Goal: Task Accomplishment & Management: Use online tool/utility

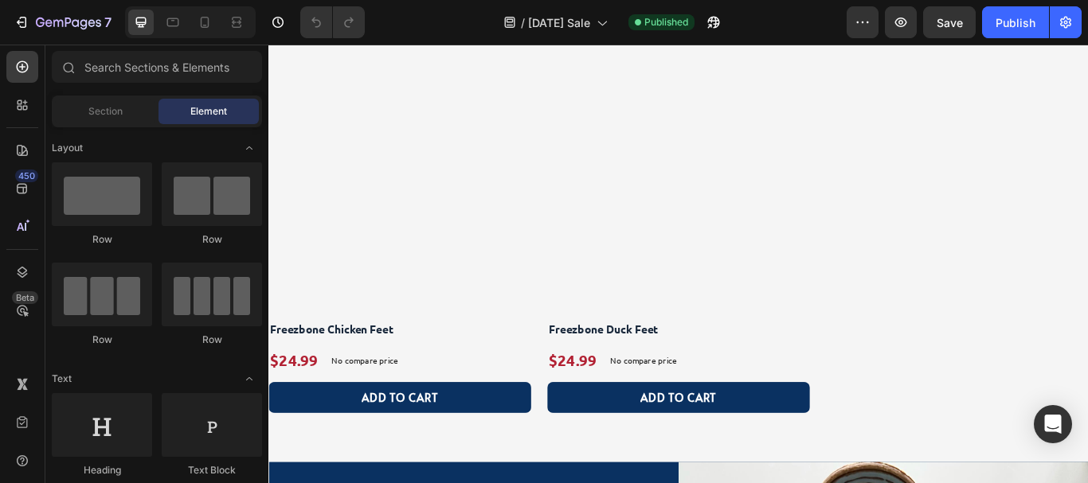
scroll to position [1912, 0]
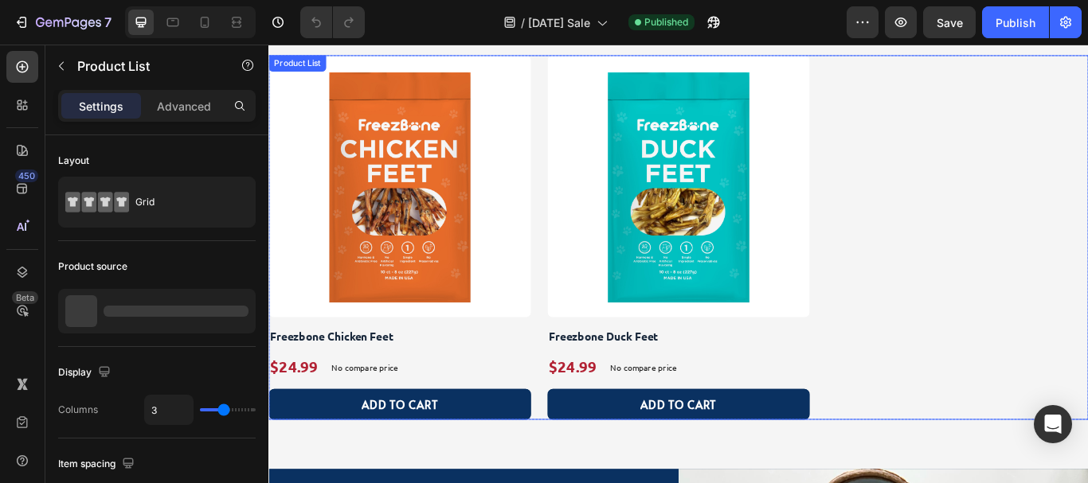
click at [581, 345] on div "Product Images Freezbone Chicken Feet Product Title $24.99 Product Price Produc…" at bounding box center [746, 269] width 956 height 425
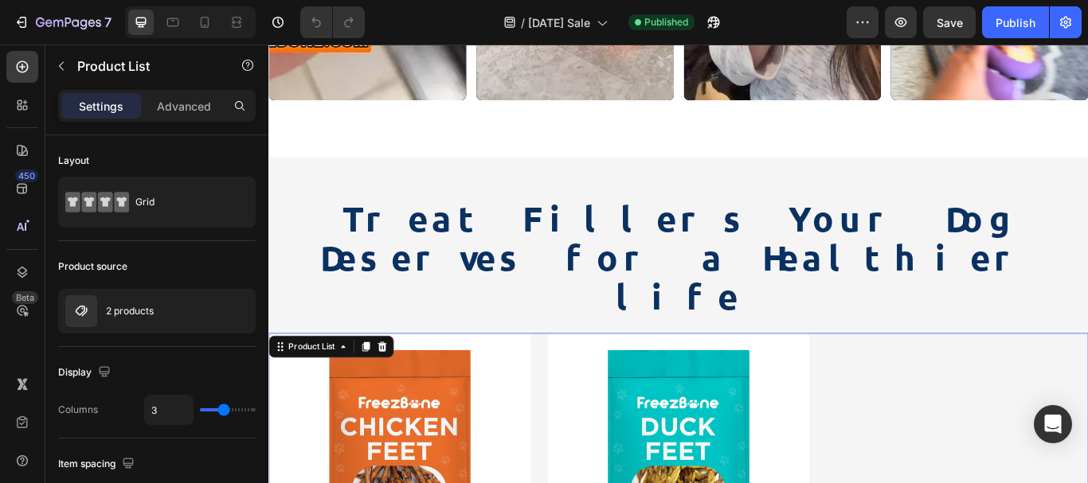
click at [198, 20] on icon at bounding box center [205, 22] width 16 height 16
type input "2"
type input "8"
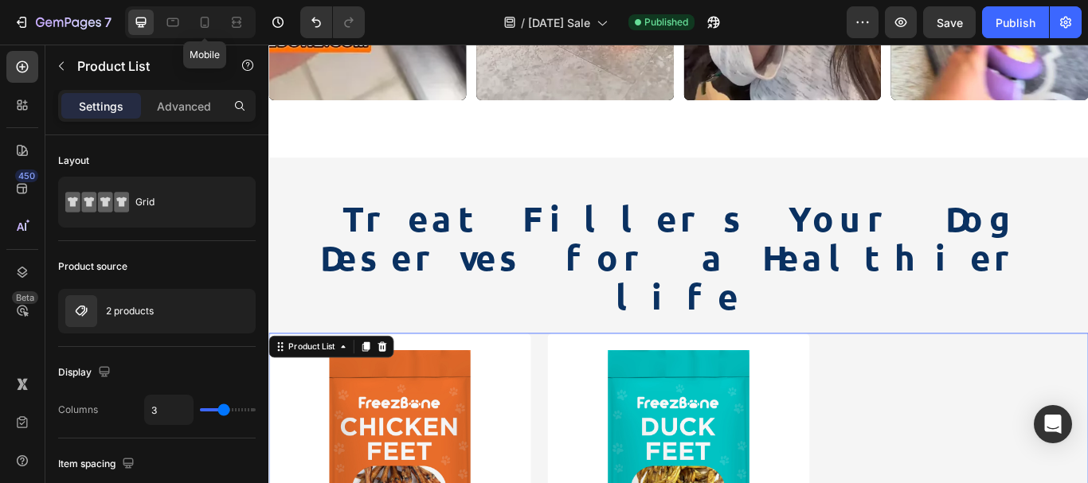
type input "16"
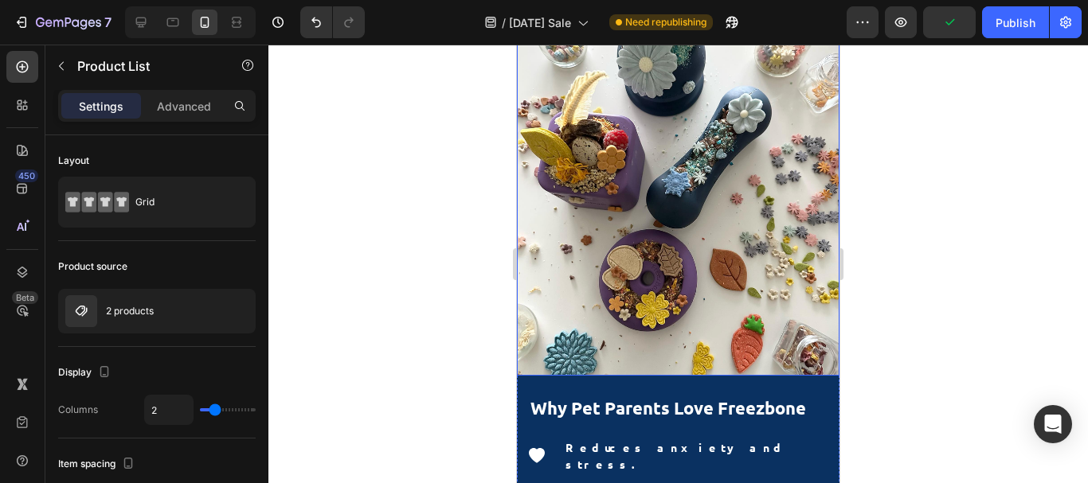
scroll to position [2755, 0]
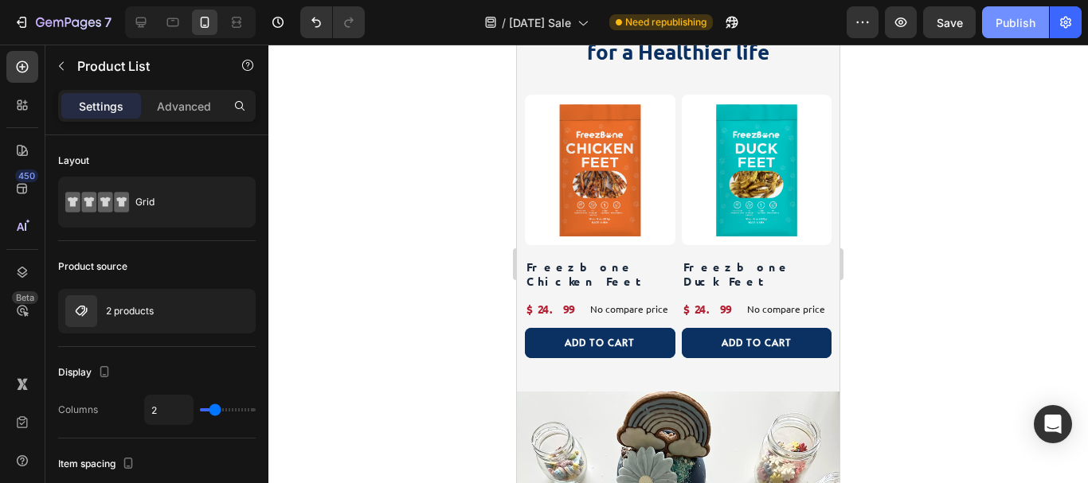
click at [1008, 22] on div "Publish" at bounding box center [1016, 22] width 40 height 17
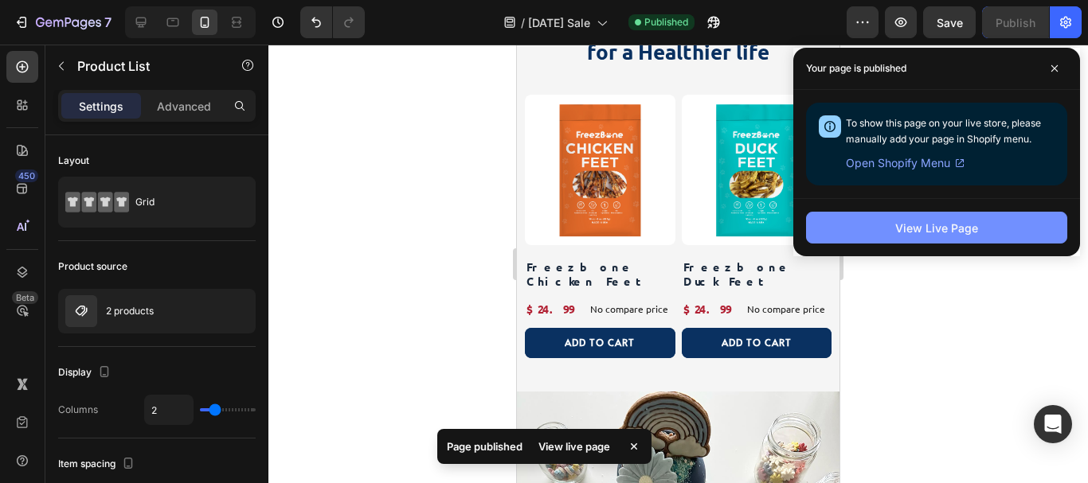
click at [954, 225] on div "View Live Page" at bounding box center [936, 228] width 83 height 17
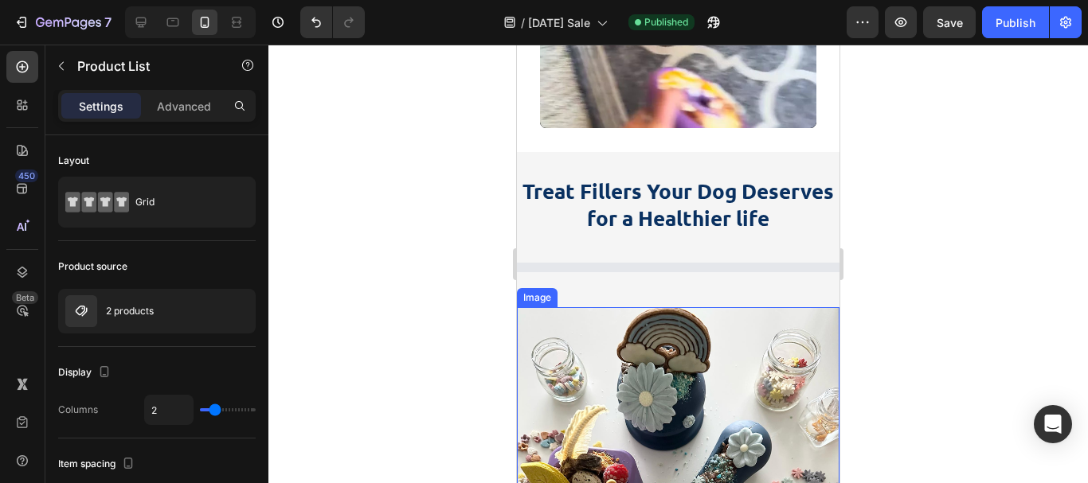
scroll to position [2596, 0]
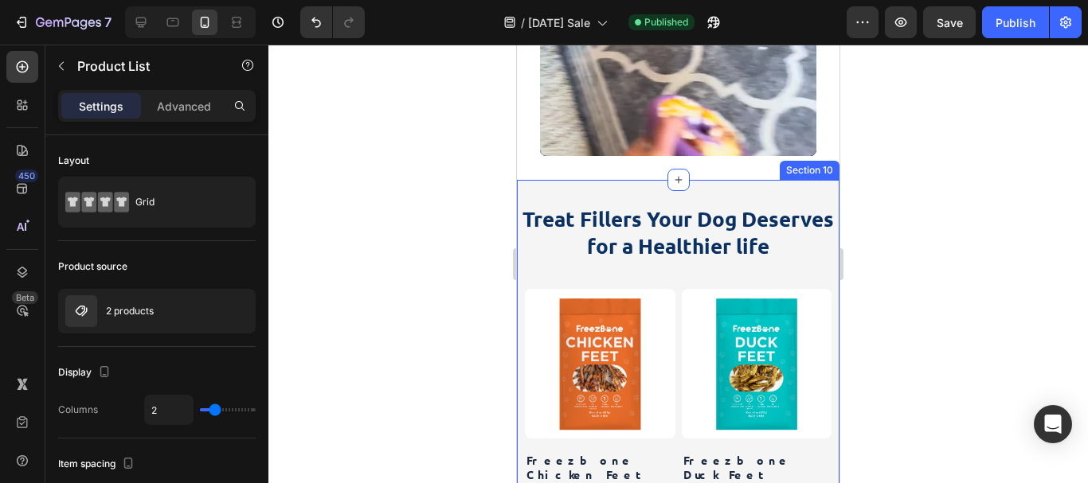
click at [723, 180] on div "Treat Fillers Your Dog Deserves for a Healthier life Heading Product Images Fre…" at bounding box center [678, 382] width 323 height 405
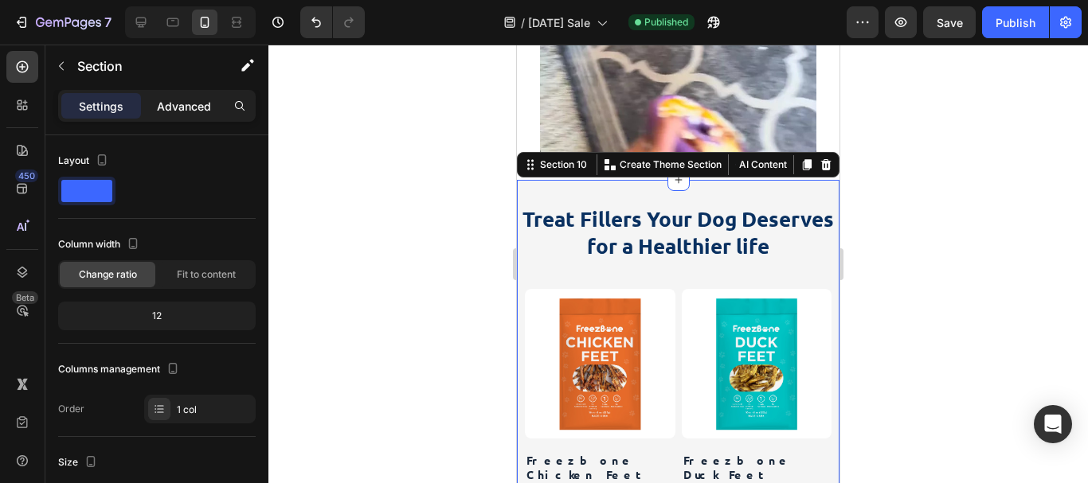
click at [168, 98] on p "Advanced" at bounding box center [184, 106] width 54 height 17
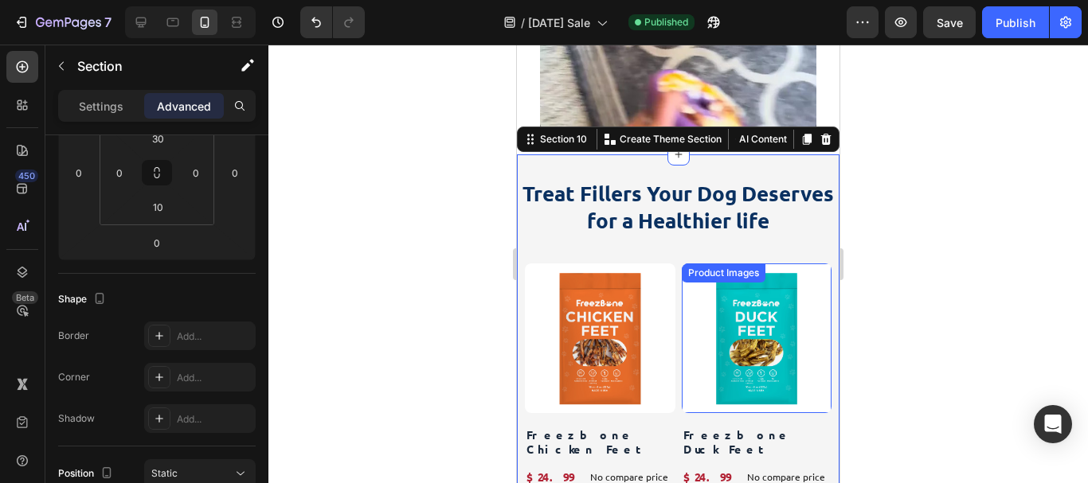
scroll to position [2675, 0]
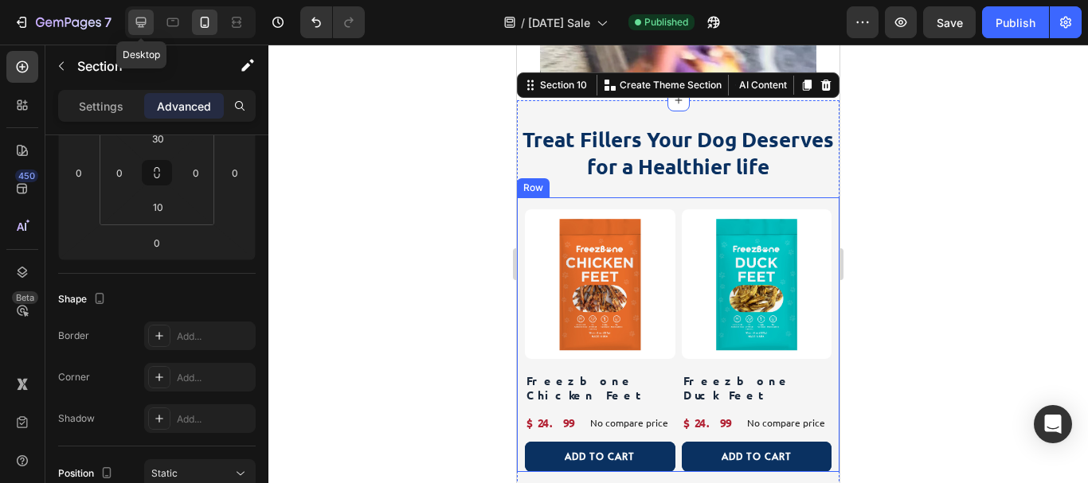
click at [138, 22] on icon at bounding box center [141, 22] width 16 height 16
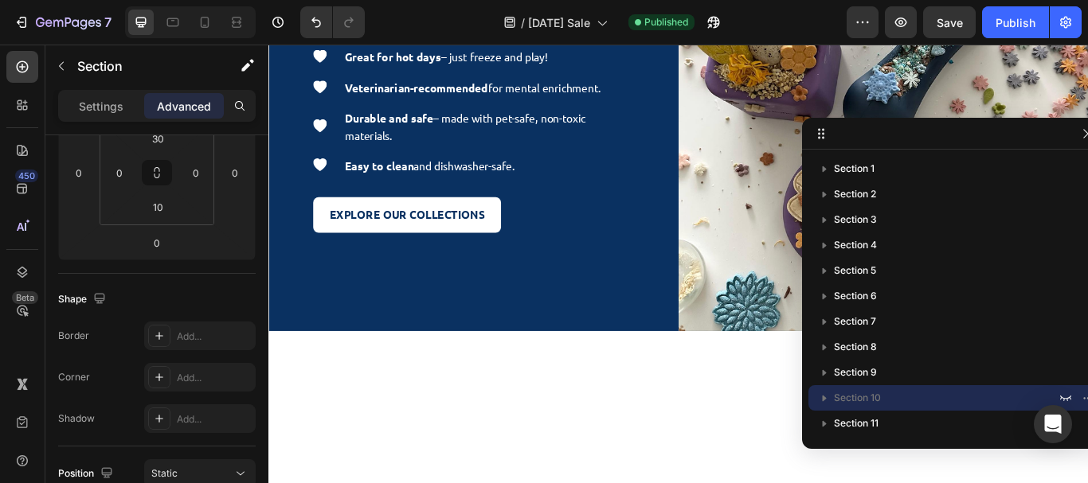
type input "60"
type input "40"
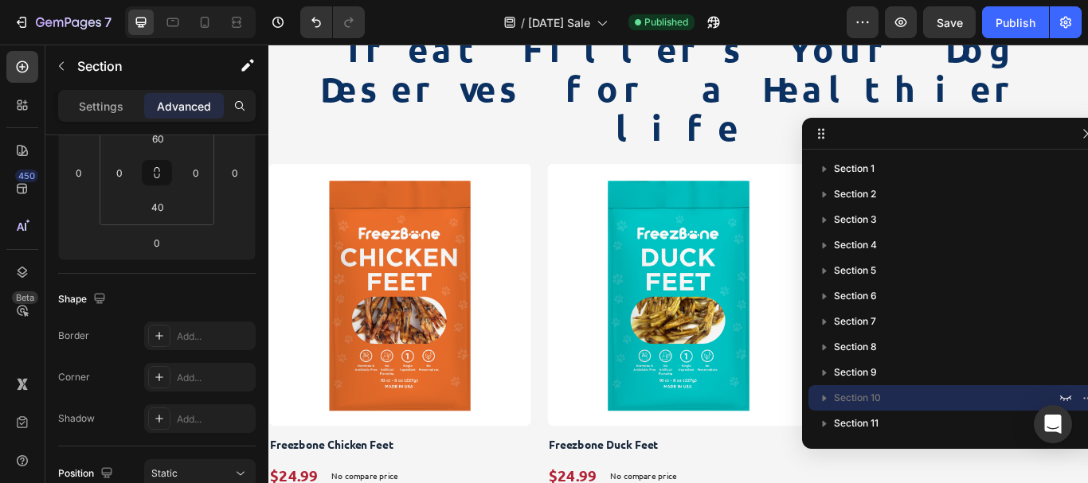
scroll to position [1744, 0]
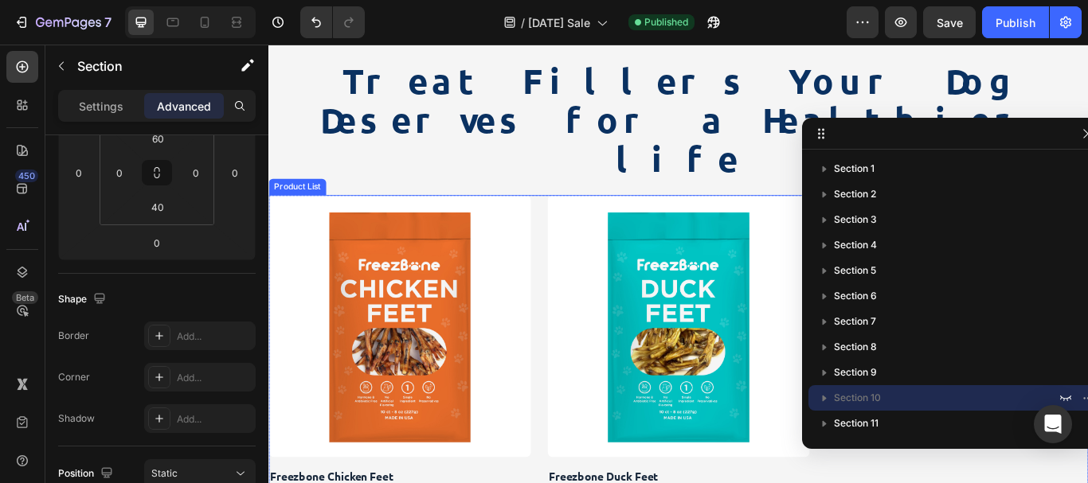
click at [579, 221] on div "Product Images Freezbone Chicken Feet Product Title $24.99 Product Price Produc…" at bounding box center [746, 433] width 956 height 425
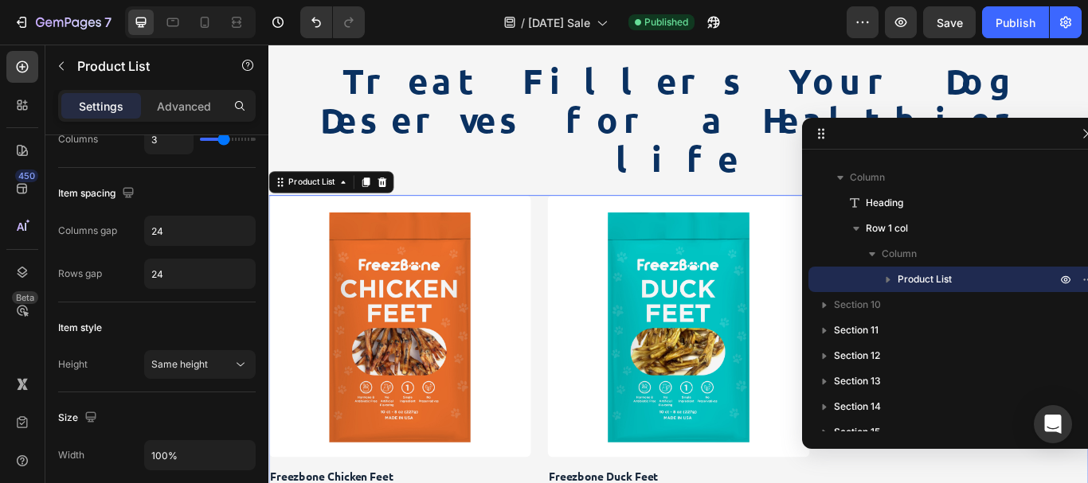
scroll to position [0, 0]
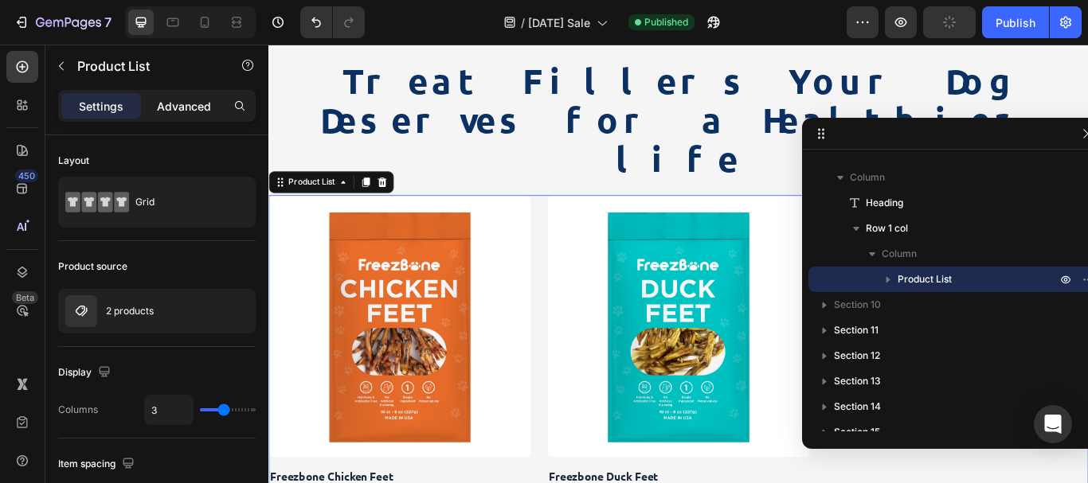
click at [189, 98] on p "Advanced" at bounding box center [184, 106] width 54 height 17
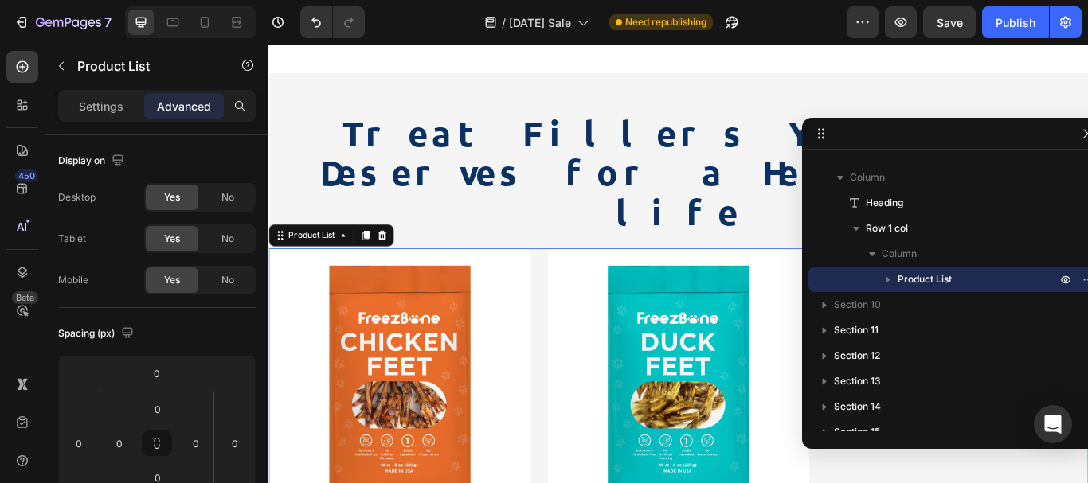
scroll to position [1664, 0]
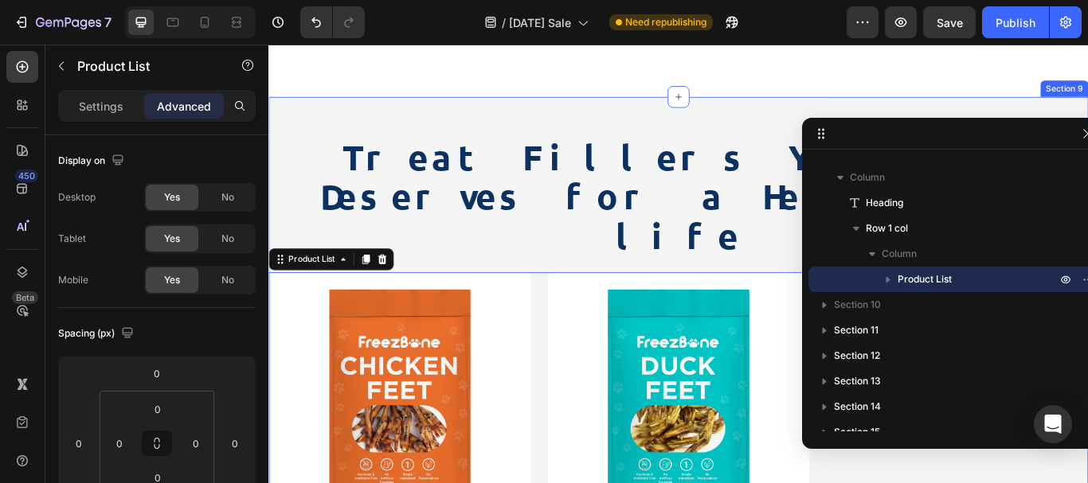
click at [596, 135] on div "Treat Fillers Your Dog Deserves for a Healthier life Heading Product Images Fre…" at bounding box center [746, 449] width 956 height 687
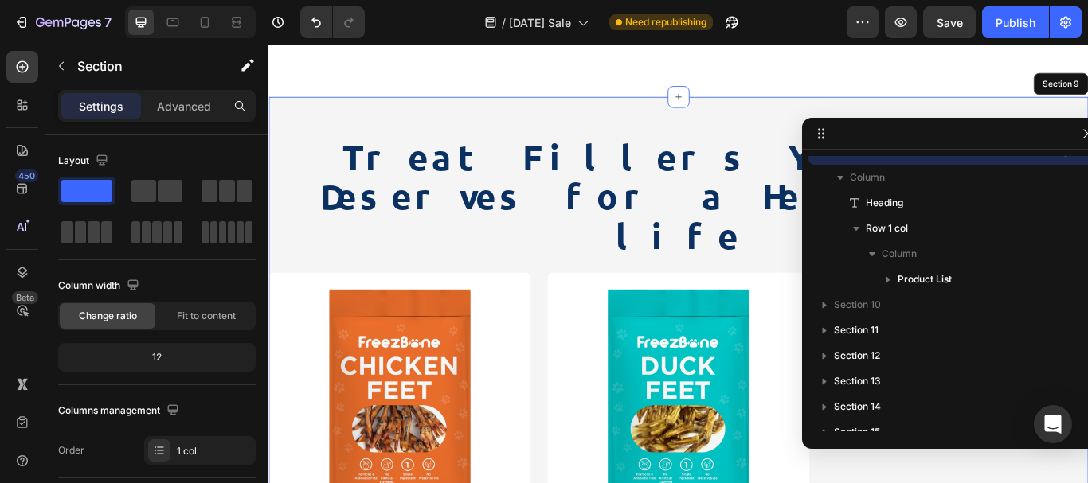
scroll to position [93, 0]
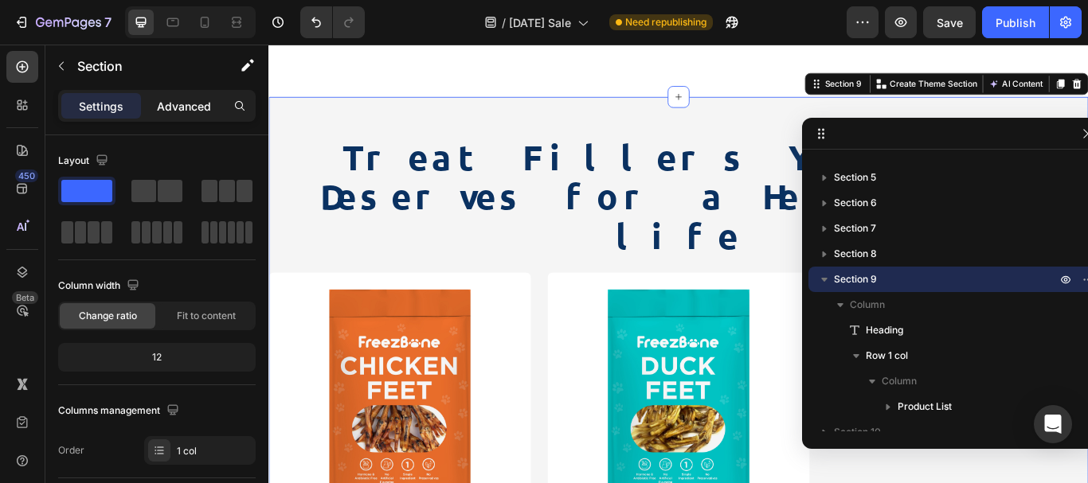
click at [180, 105] on p "Advanced" at bounding box center [184, 106] width 54 height 17
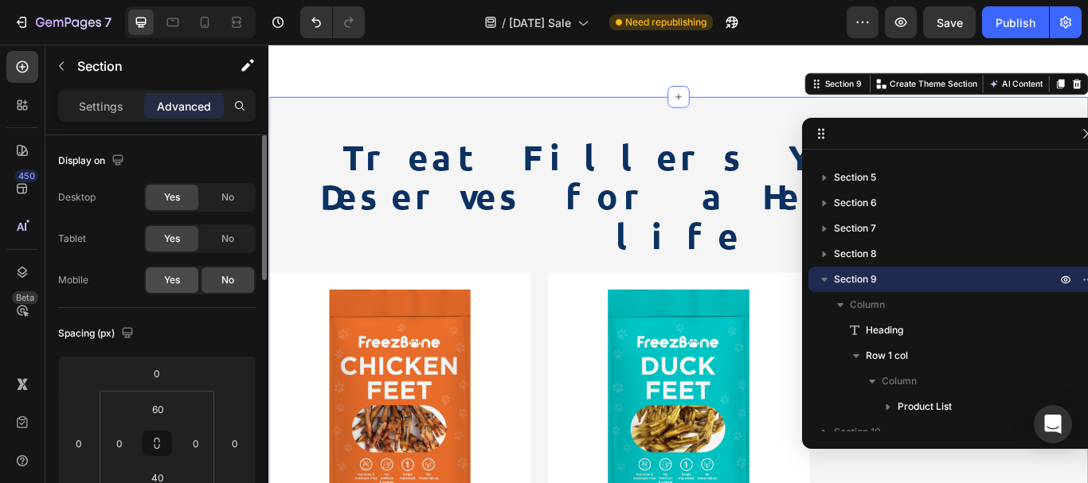
click at [178, 284] on span "Yes" at bounding box center [172, 280] width 16 height 14
click at [207, 19] on icon at bounding box center [205, 22] width 16 height 16
type input "30"
type input "10"
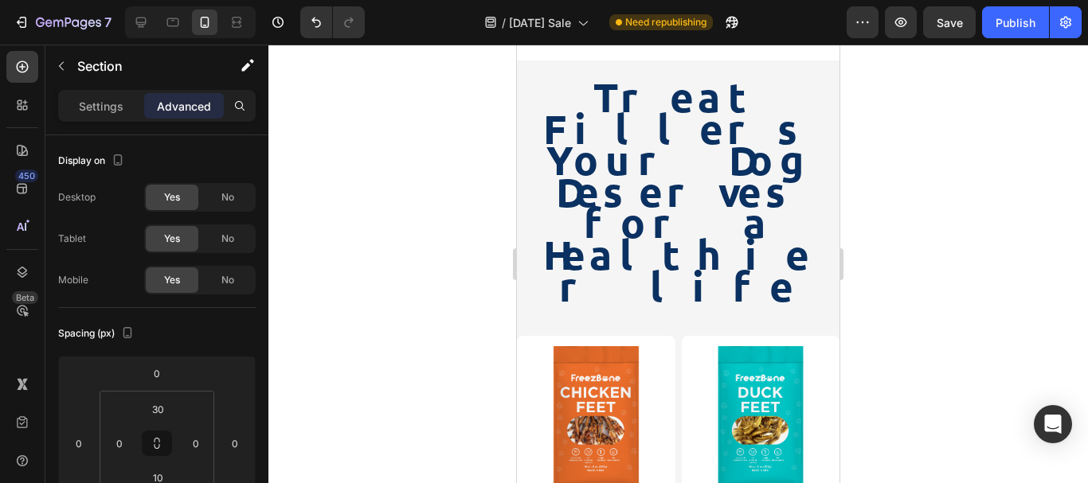
scroll to position [2721, 0]
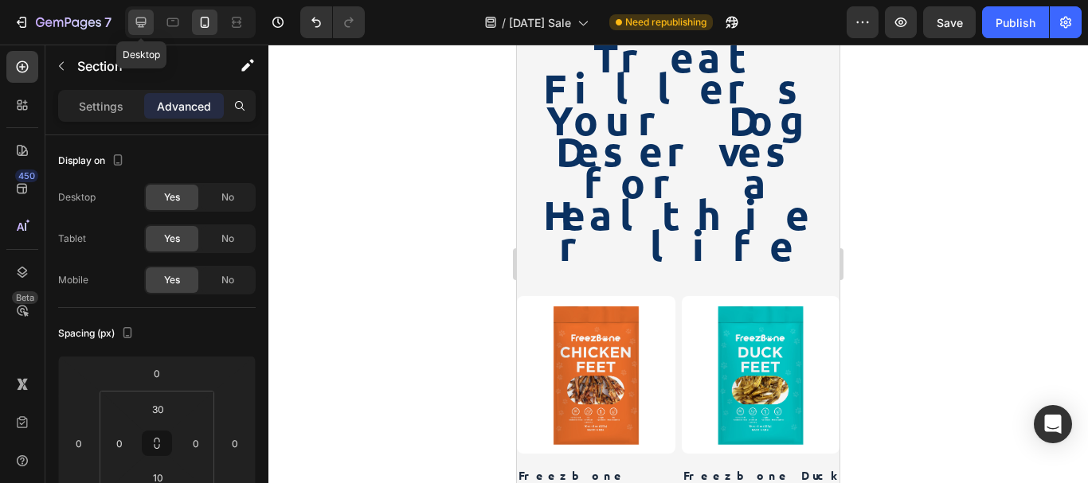
click at [147, 23] on icon at bounding box center [141, 22] width 16 height 16
type input "60"
type input "40"
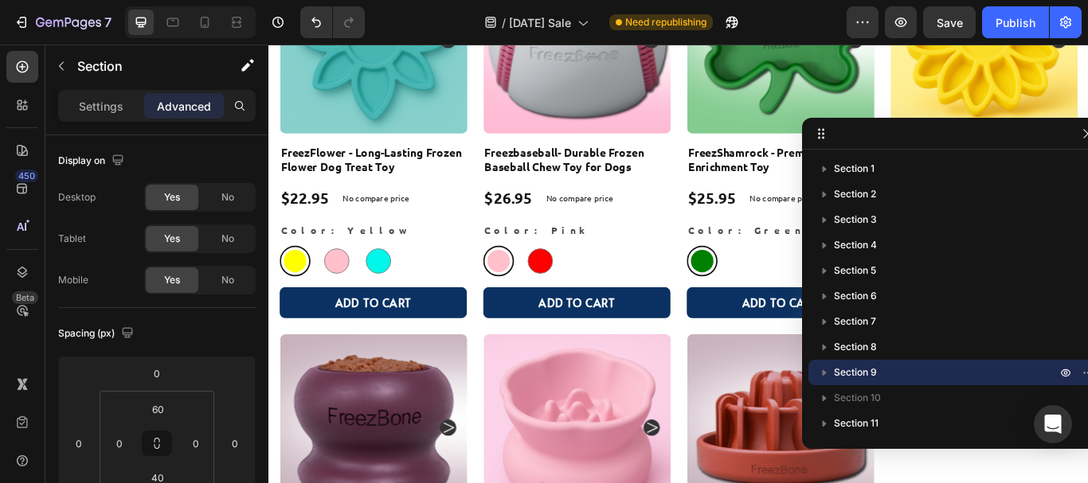
scroll to position [1434, 0]
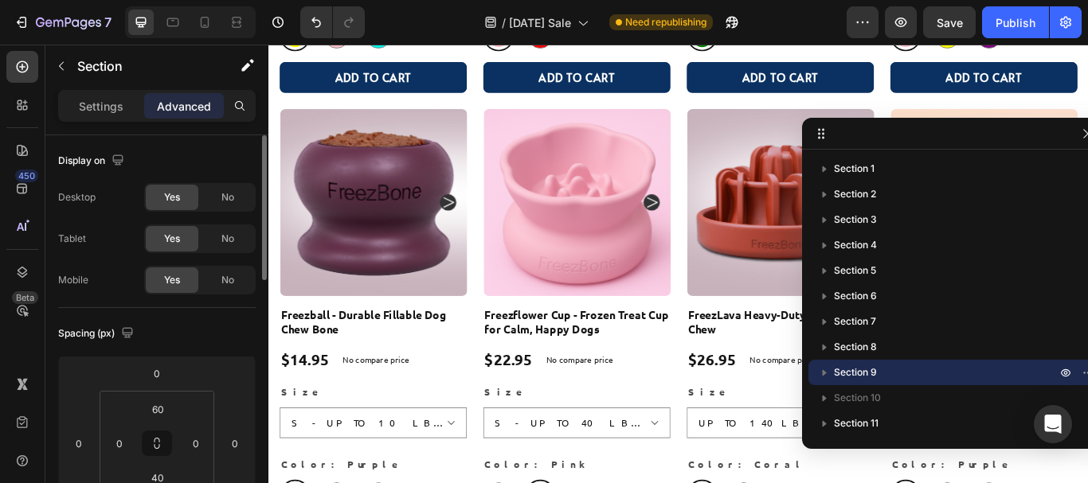
click at [170, 282] on span "Yes" at bounding box center [172, 280] width 16 height 14
click at [212, 284] on div "No" at bounding box center [228, 280] width 53 height 25
click at [1020, 26] on div "Publish" at bounding box center [1016, 22] width 40 height 17
